Goal: Check status: Check status

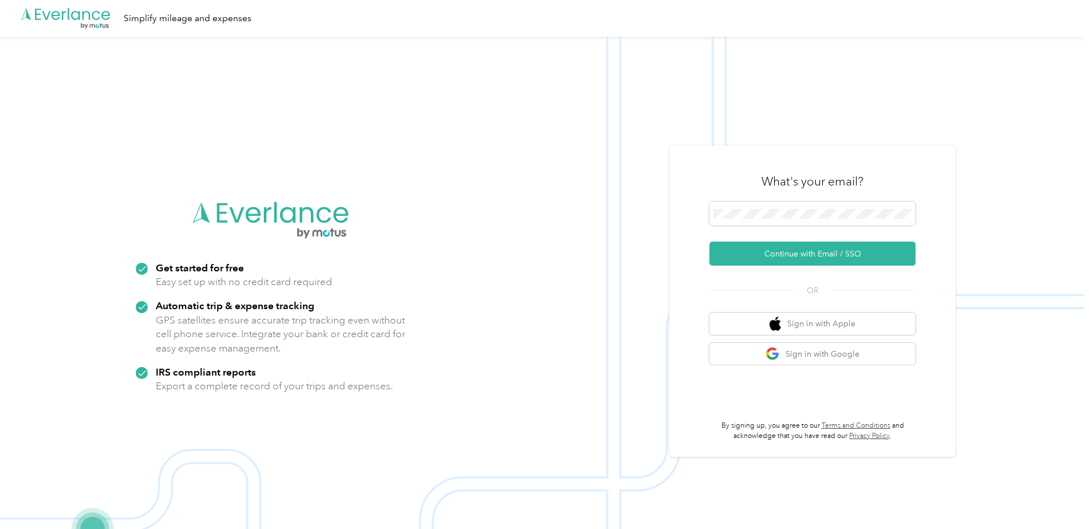
click at [637, 238] on img at bounding box center [541, 301] width 1083 height 529
click at [791, 248] on button "Continue with Email / SSO" at bounding box center [812, 254] width 206 height 24
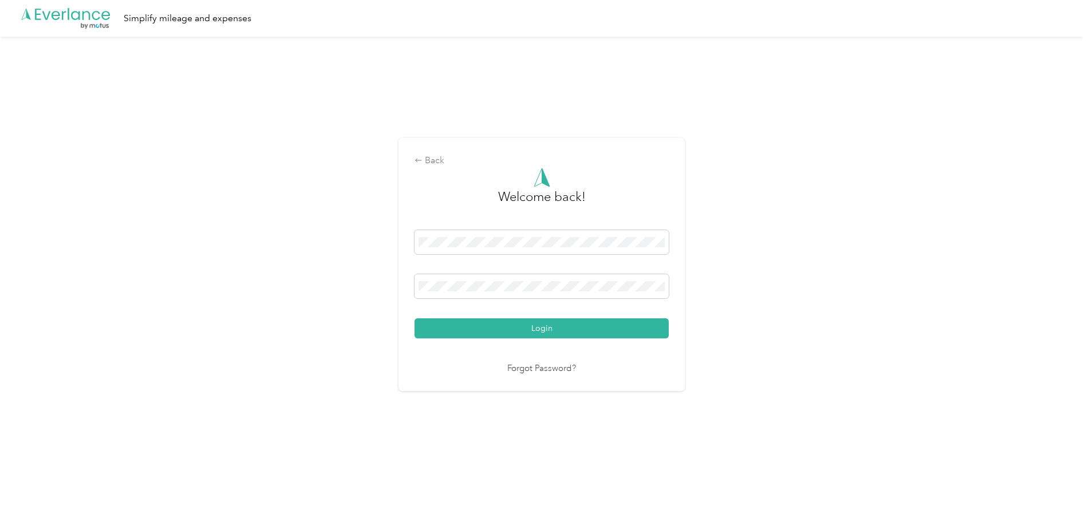
click at [573, 512] on html ".cls-1 { fill: #00adee; } .cls-2 { fill: #fff; } .cls-3 { fill: #707372; } .cls…" at bounding box center [541, 264] width 1083 height 529
click at [561, 371] on link "Forgot Password?" at bounding box center [541, 368] width 69 height 13
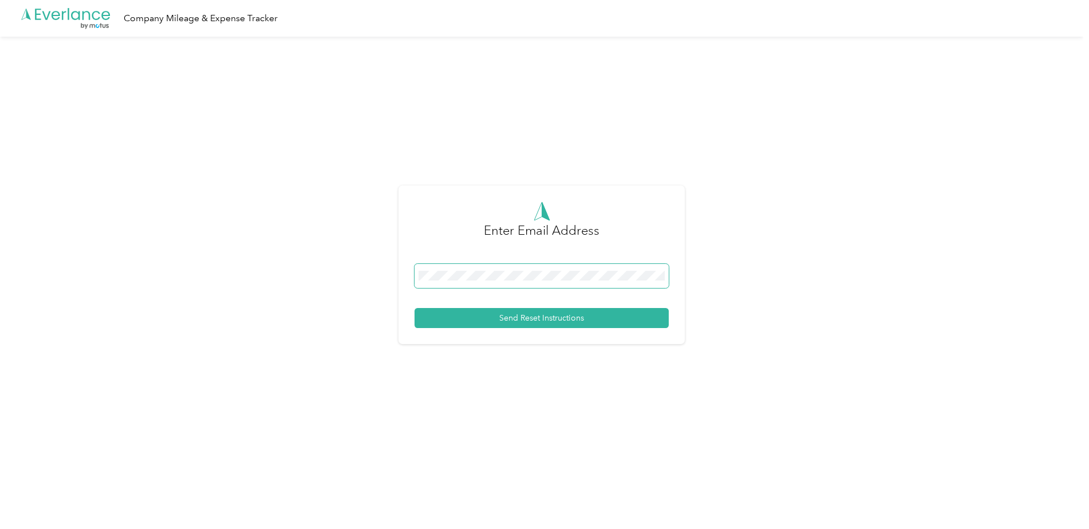
click at [471, 281] on span at bounding box center [542, 276] width 254 height 24
click at [324, 399] on div "Enter Email Address Send Reset Instructions" at bounding box center [541, 270] width 1083 height 466
click at [527, 323] on button "Send Reset Instructions" at bounding box center [542, 318] width 254 height 20
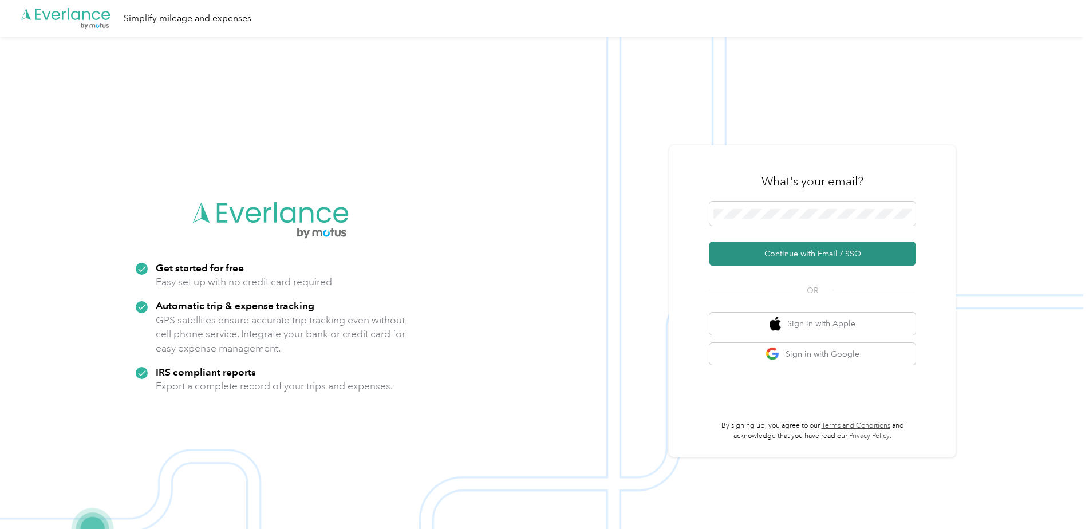
click at [805, 246] on button "Continue with Email / SSO" at bounding box center [812, 254] width 206 height 24
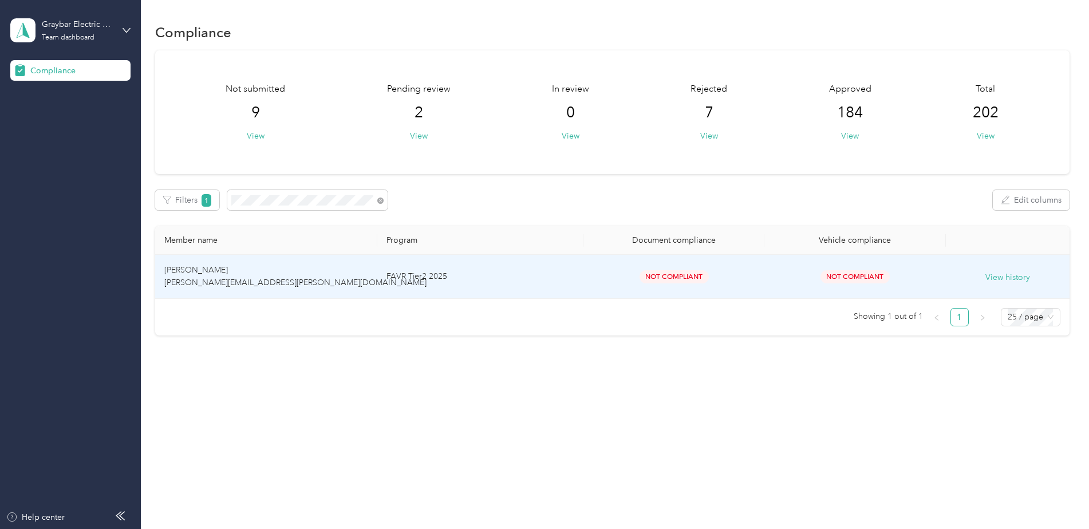
click at [553, 289] on td "FAVR Tier2 2025" at bounding box center [480, 277] width 206 height 44
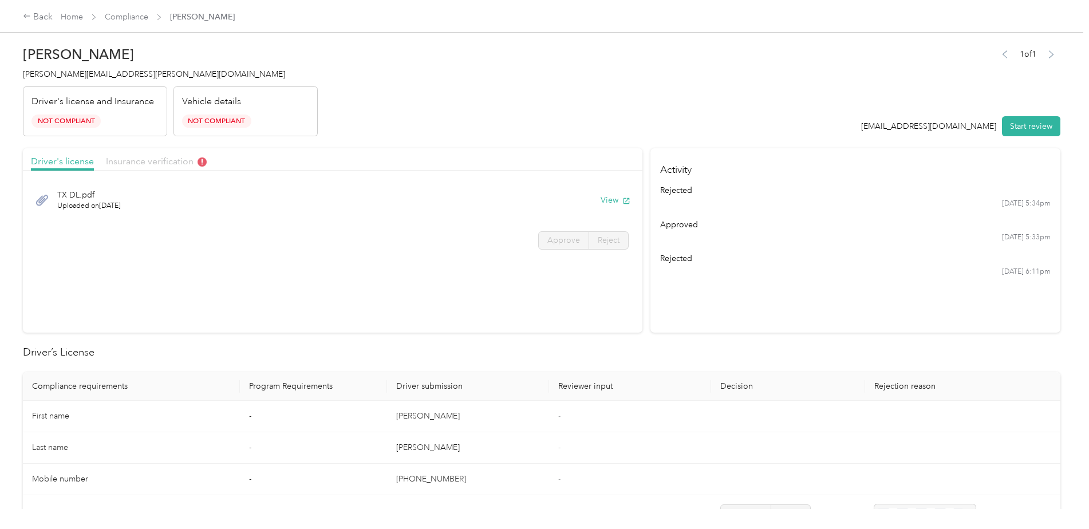
click at [136, 162] on span "Insurance verification" at bounding box center [156, 161] width 101 height 11
click at [609, 197] on button "View" at bounding box center [616, 200] width 30 height 12
click at [608, 204] on button "View" at bounding box center [616, 200] width 30 height 12
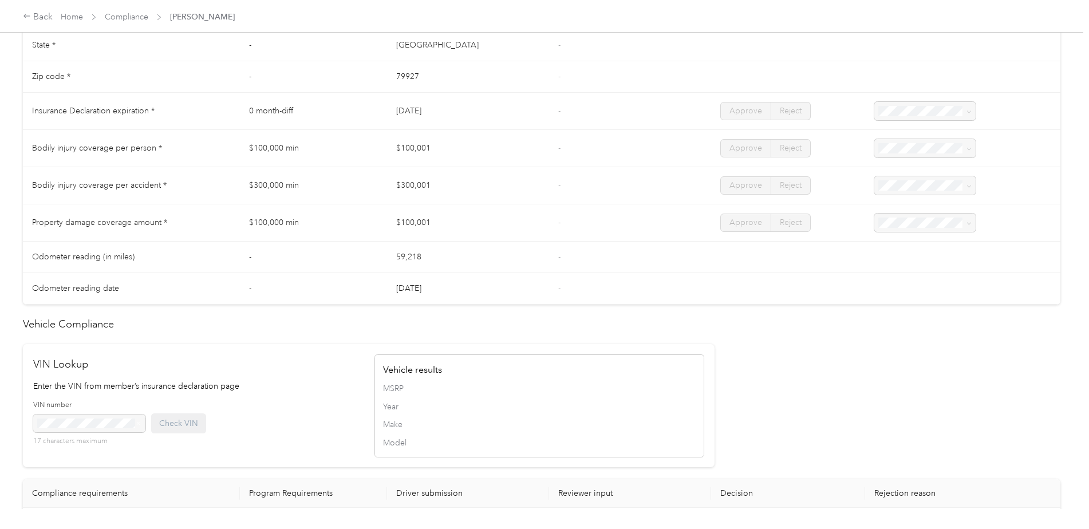
scroll to position [227, 0]
